Goal: Task Accomplishment & Management: Manage account settings

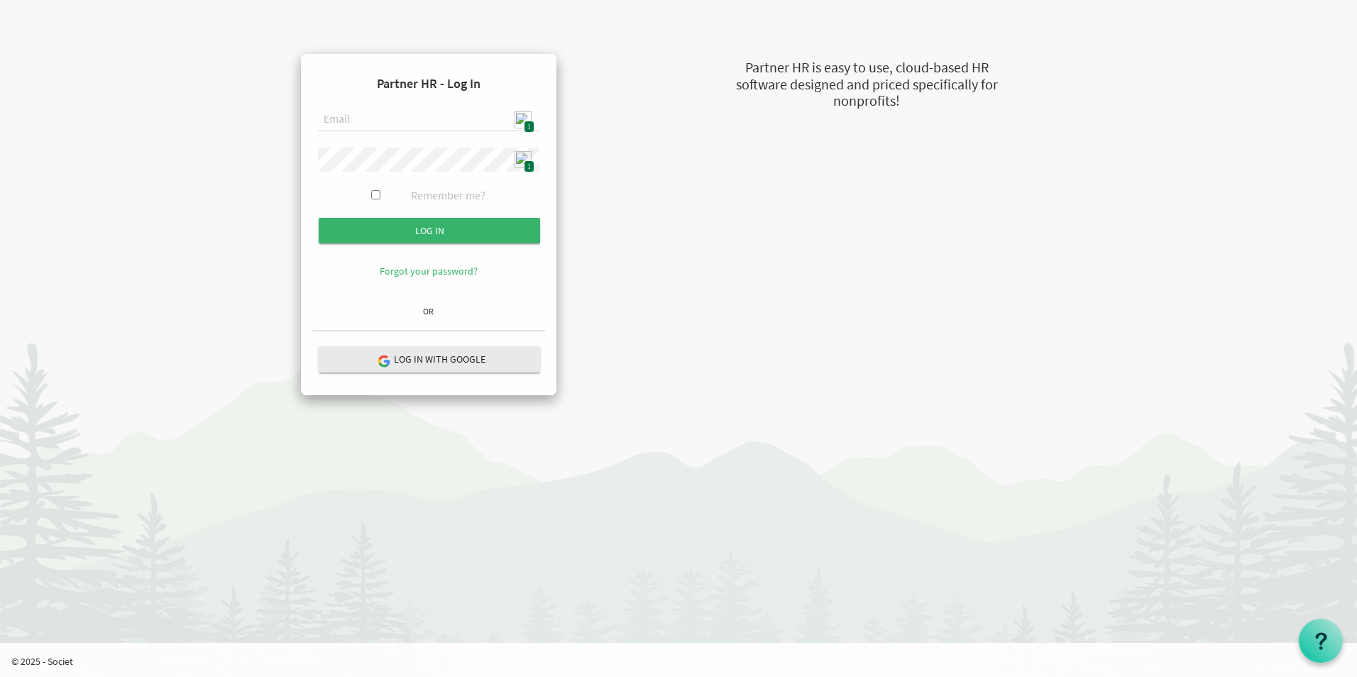
type input "[EMAIL_ADDRESS][DOMAIN_NAME]"
click at [435, 239] on input "Log in" at bounding box center [429, 231] width 221 height 26
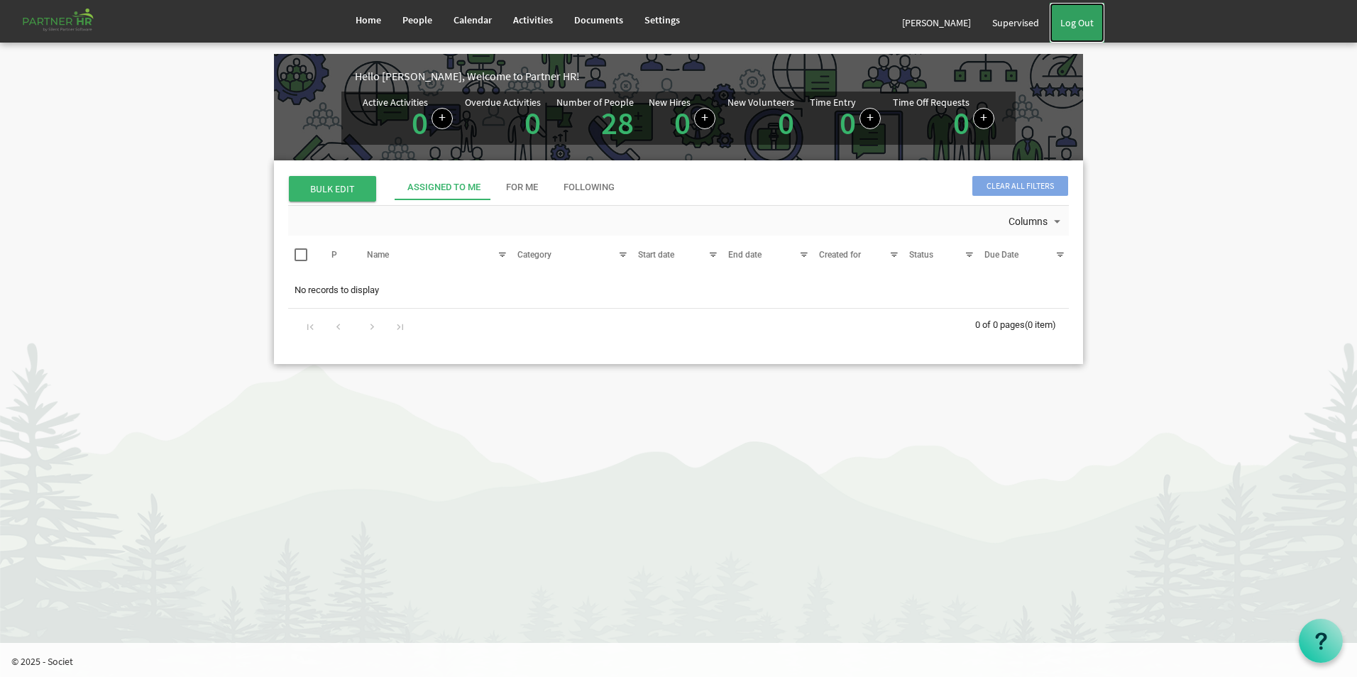
click at [1086, 26] on link "Log Out" at bounding box center [1077, 23] width 55 height 40
